Goal: Task Accomplishment & Management: Use online tool/utility

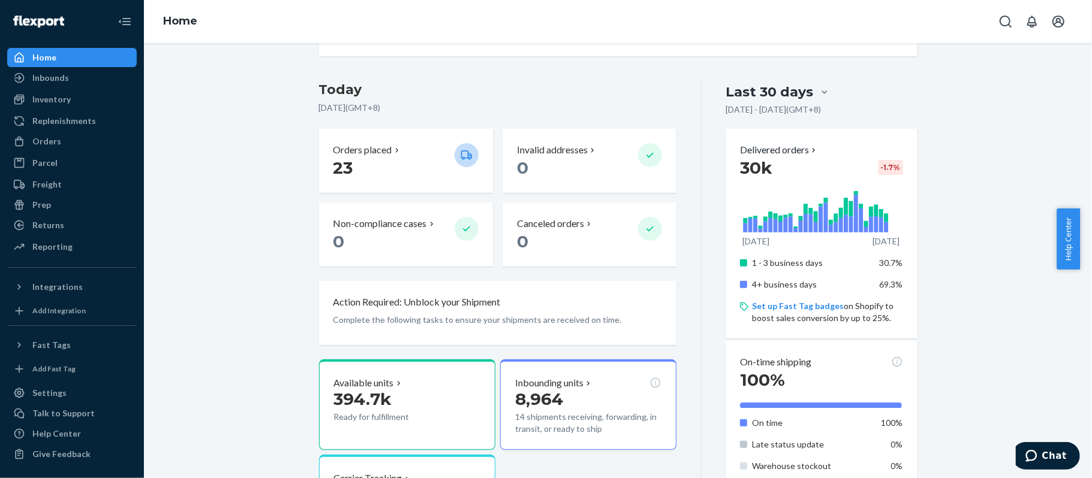
scroll to position [240, 0]
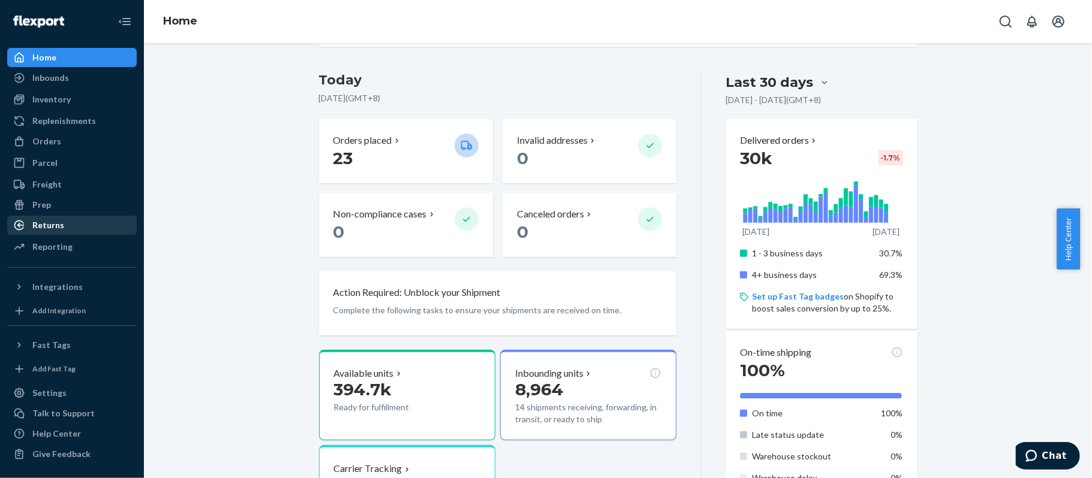
drag, startPoint x: 44, startPoint y: 242, endPoint x: 92, endPoint y: 224, distance: 51.2
click at [44, 242] on div "Reporting" at bounding box center [52, 247] width 40 height 12
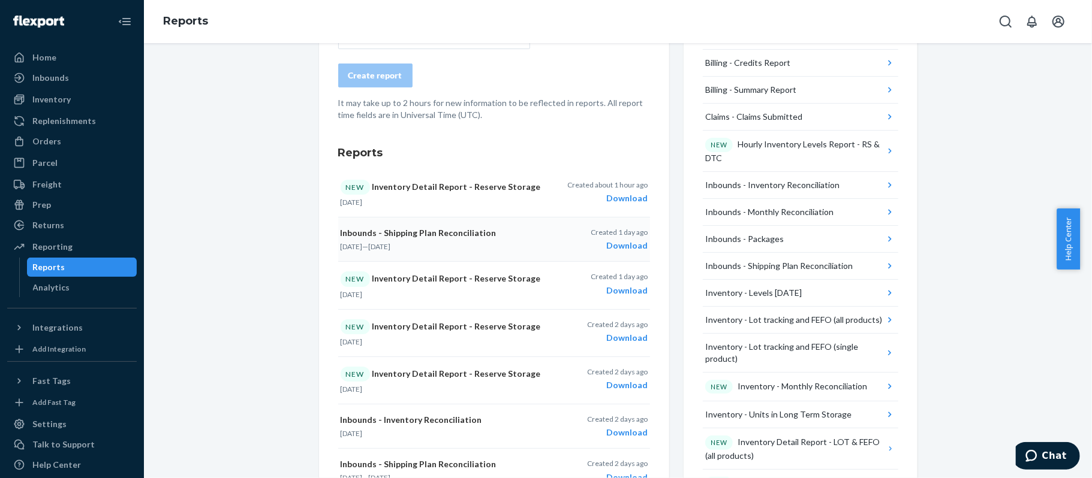
scroll to position [80, 0]
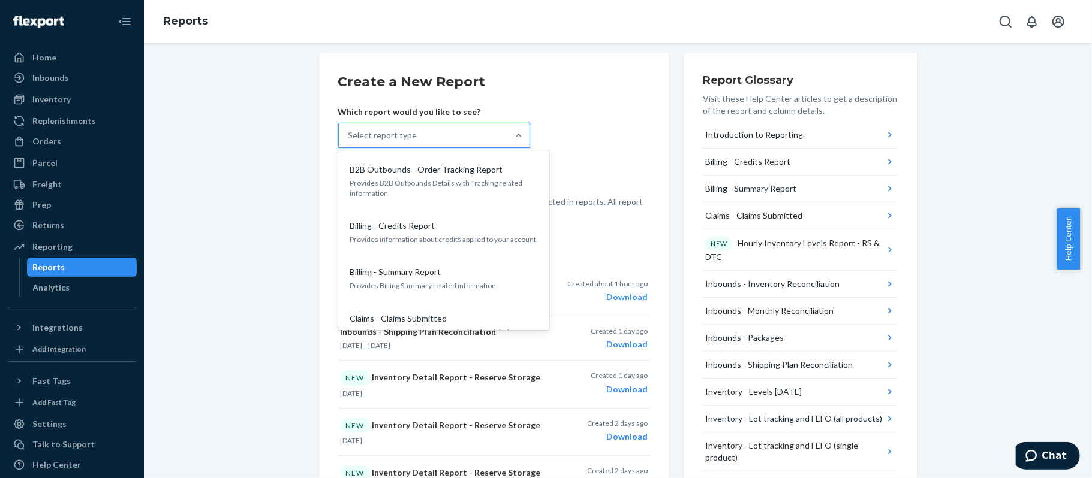
click at [397, 134] on div "Select report type" at bounding box center [382, 135] width 69 height 12
click at [349, 134] on input "option B2B Outbounds - Order Tracking Report focused, 1 of 30. 30 results avail…" at bounding box center [348, 135] width 1 height 12
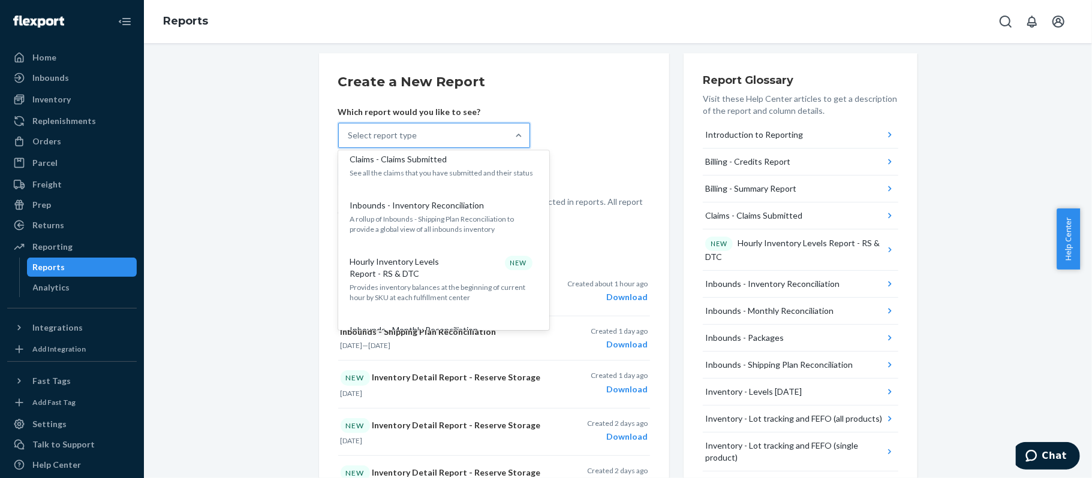
scroll to position [0, 0]
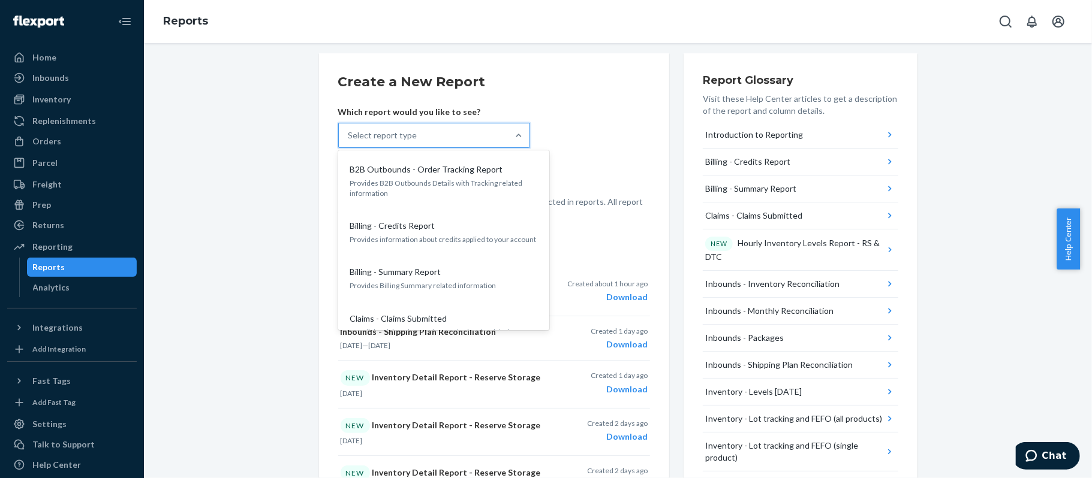
click at [382, 137] on div "Select report type" at bounding box center [382, 135] width 69 height 12
click at [349, 137] on input "option B2B Outbounds - Order Tracking Report focused, 1 of 30. 30 results avail…" at bounding box center [348, 135] width 1 height 12
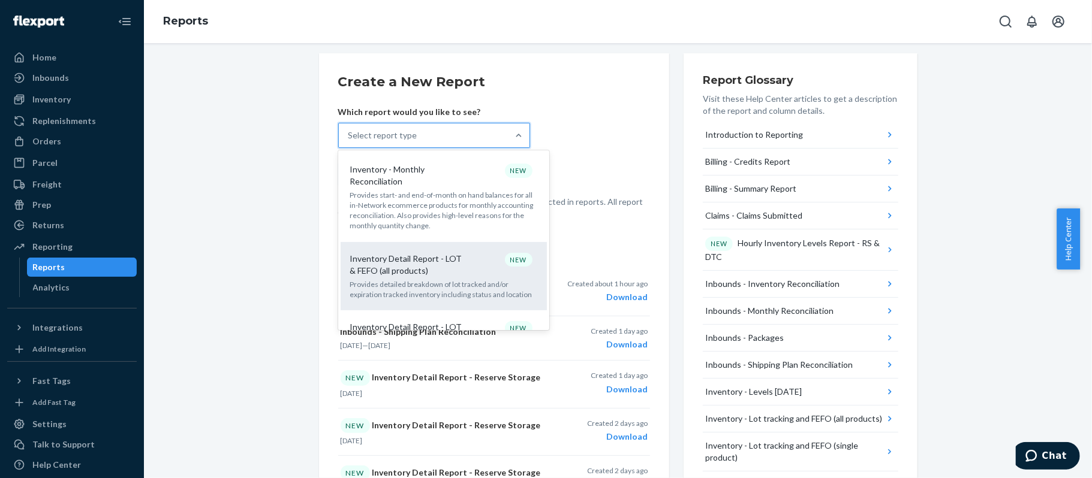
scroll to position [559, 0]
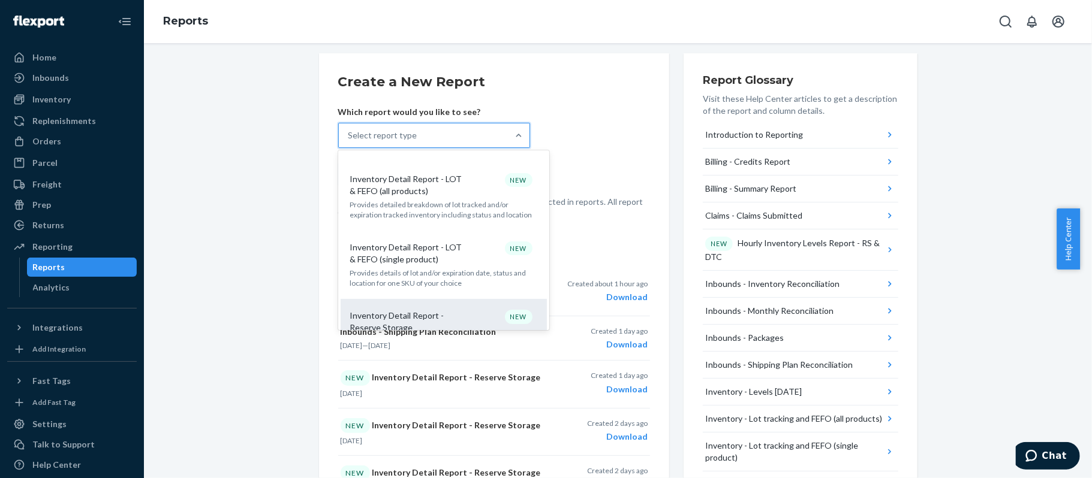
click at [440, 310] on p "Inventory Detail Report - Reserve Storage" at bounding box center [407, 322] width 115 height 24
click at [349, 141] on input "option Inventory Detail Report - Reserve Storage focused, 13 of 30. 30 results …" at bounding box center [348, 135] width 1 height 12
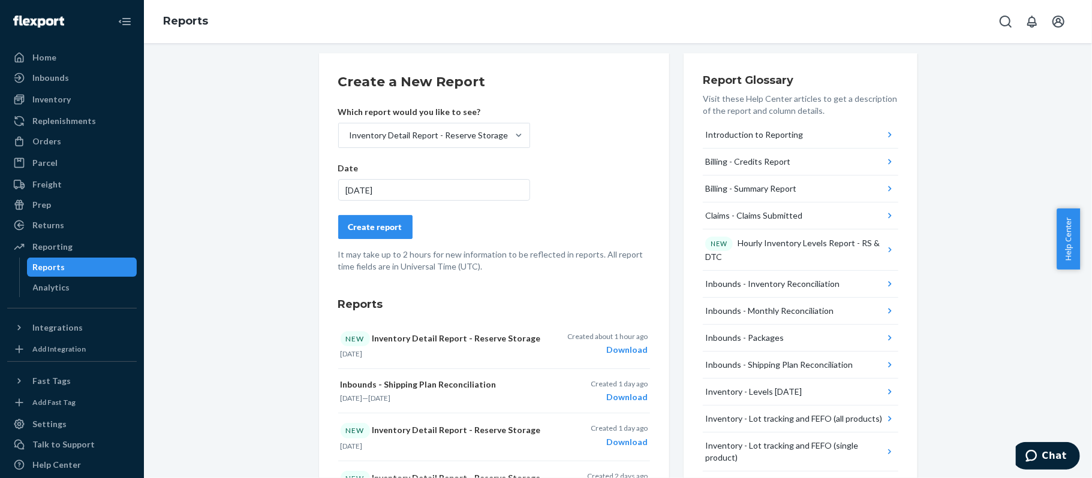
click at [363, 185] on div "[DATE]" at bounding box center [434, 190] width 192 height 22
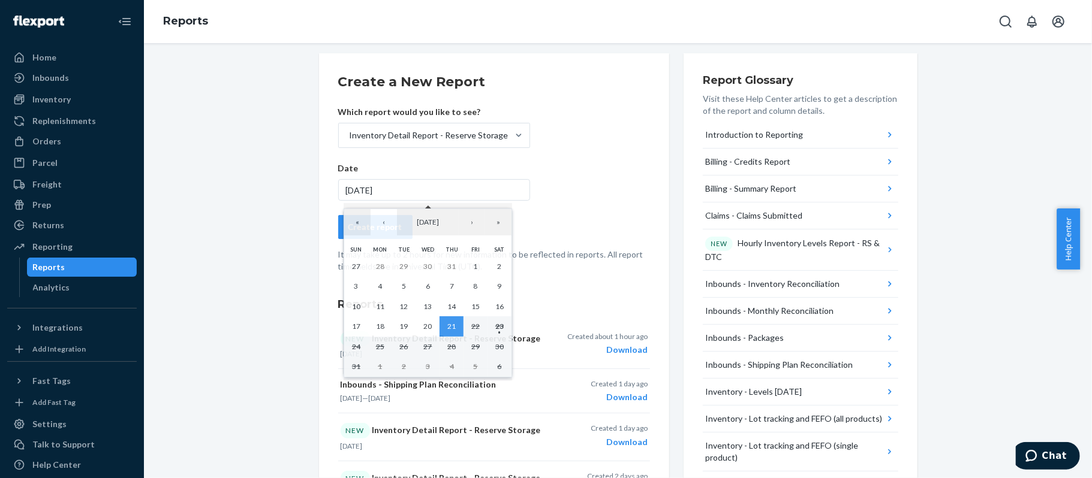
drag, startPoint x: 293, startPoint y: 284, endPoint x: 321, endPoint y: 276, distance: 29.2
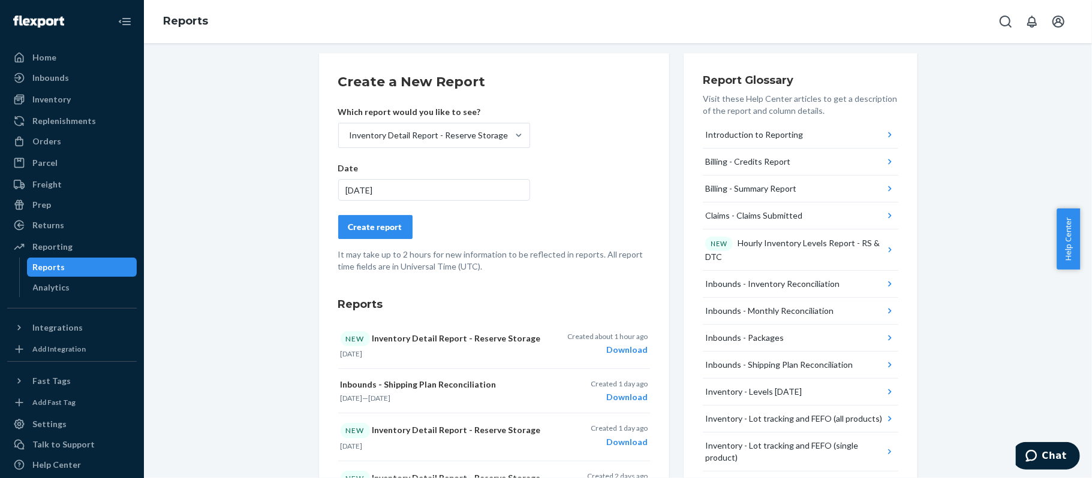
click at [375, 228] on div "Create report" at bounding box center [375, 227] width 54 height 12
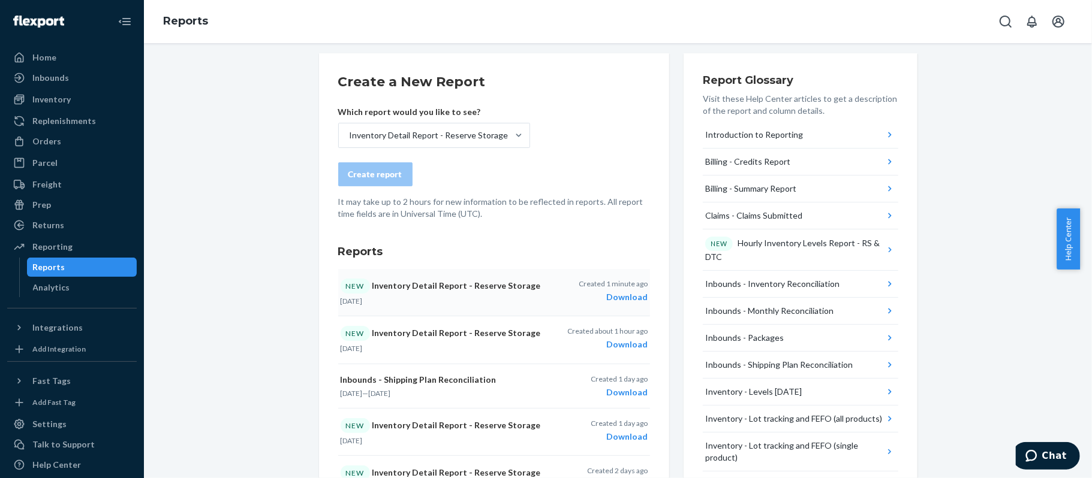
drag, startPoint x: 634, startPoint y: 294, endPoint x: 614, endPoint y: 282, distance: 23.6
click at [634, 295] on div "Download" at bounding box center [612, 297] width 69 height 12
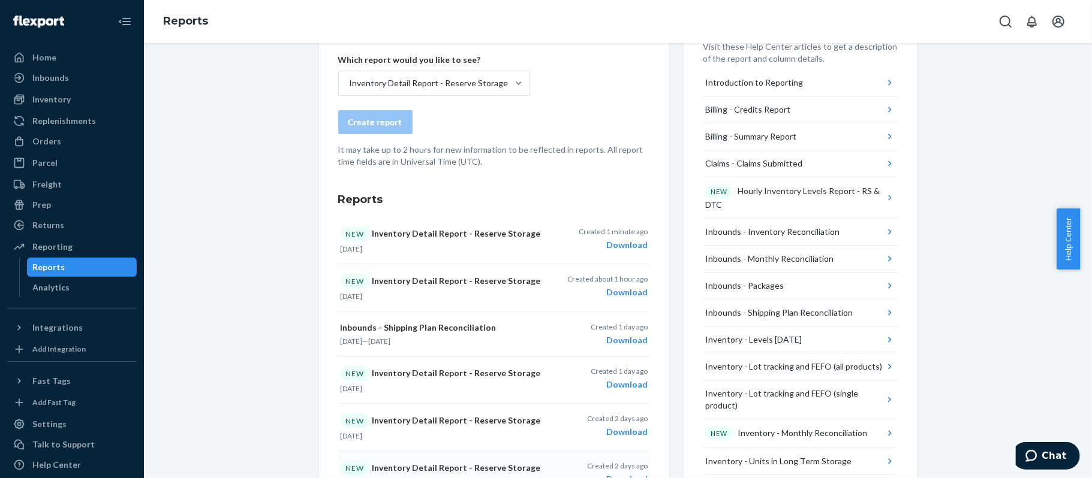
scroll to position [159, 0]
